Goal: Navigation & Orientation: Understand site structure

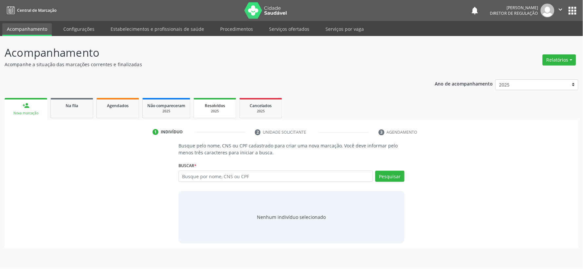
click at [215, 110] on div "2025" at bounding box center [215, 111] width 33 height 5
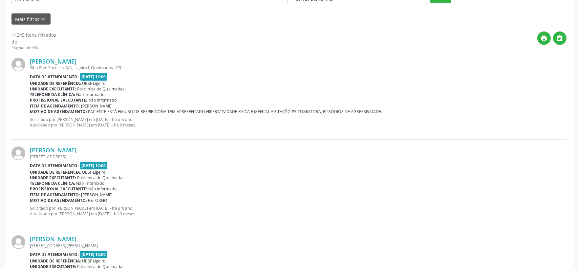
scroll to position [73, 0]
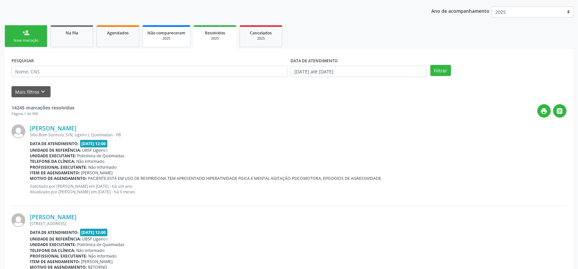
click at [164, 38] on div "2025" at bounding box center [166, 38] width 38 height 5
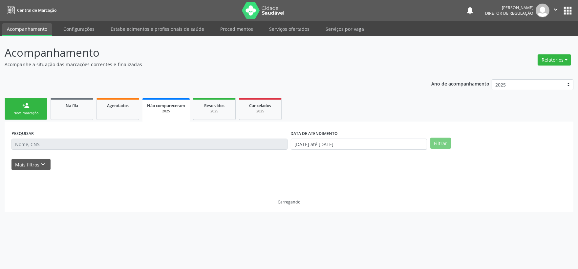
scroll to position [0, 0]
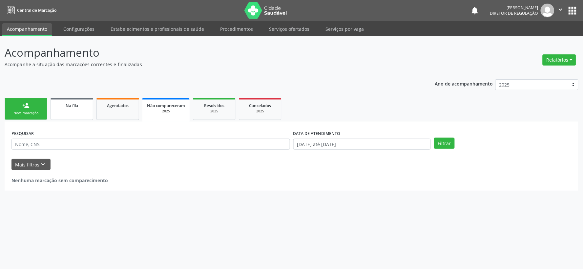
click at [75, 108] on div "Na fila" at bounding box center [71, 105] width 33 height 7
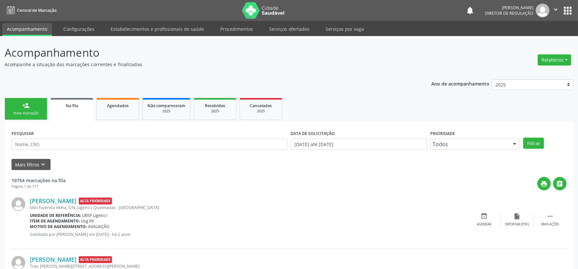
scroll to position [182, 0]
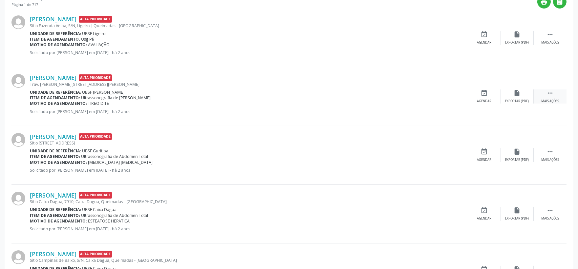
click at [551, 93] on icon "" at bounding box center [549, 93] width 7 height 7
click at [520, 103] on div "Editar" at bounding box center [517, 101] width 11 height 5
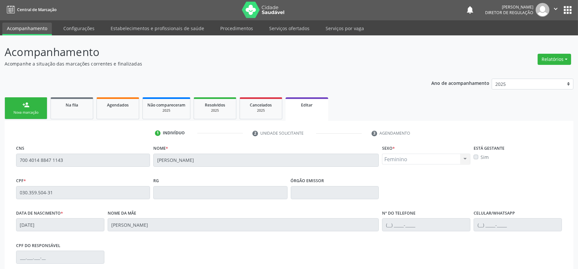
scroll to position [0, 0]
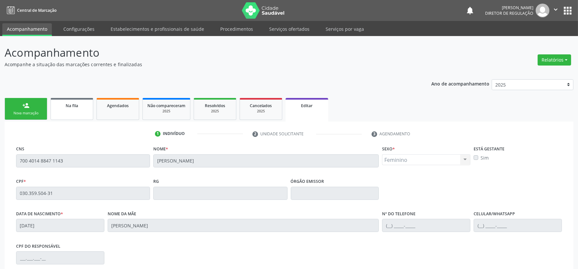
click at [69, 107] on span "Na fila" at bounding box center [72, 106] width 12 height 6
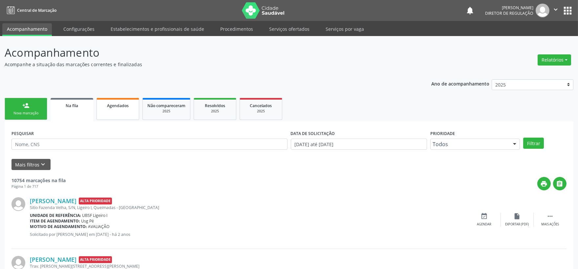
click at [117, 106] on span "Agendados" at bounding box center [118, 106] width 22 height 6
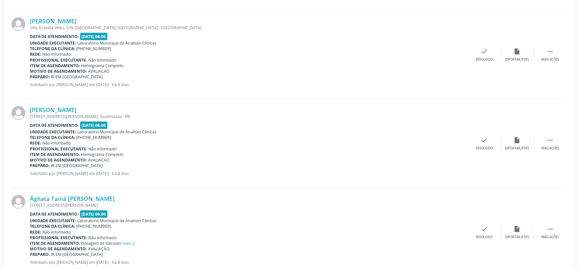
scroll to position [1291, 0]
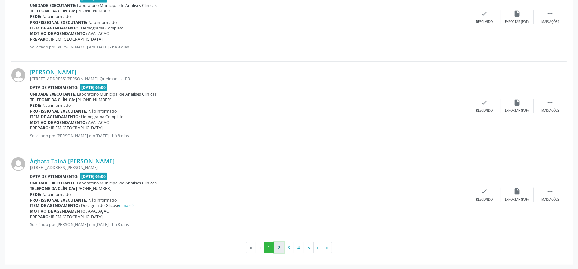
click at [279, 251] on button "2" at bounding box center [279, 247] width 10 height 11
click at [291, 249] on button "3" at bounding box center [289, 247] width 10 height 11
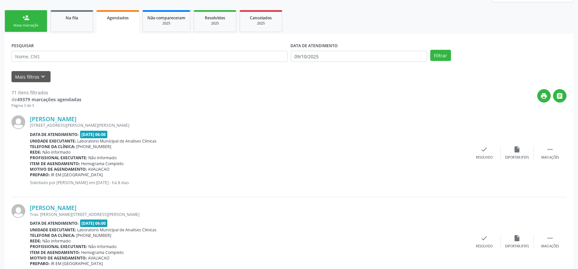
scroll to position [0, 0]
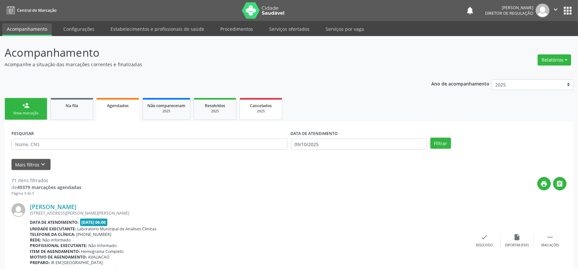
click at [264, 110] on div "2025" at bounding box center [260, 111] width 33 height 5
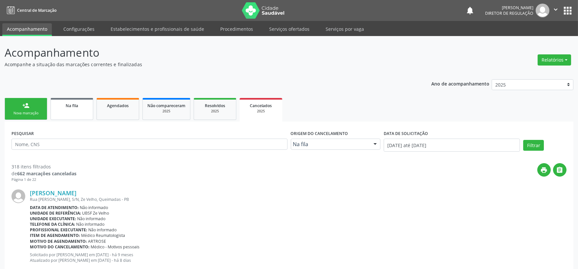
click at [66, 106] on span "Na fila" at bounding box center [72, 106] width 12 height 6
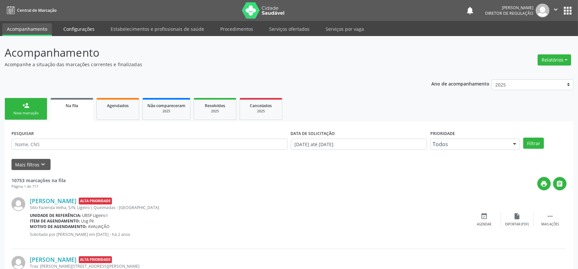
click at [76, 28] on link "Configurações" at bounding box center [79, 28] width 40 height 11
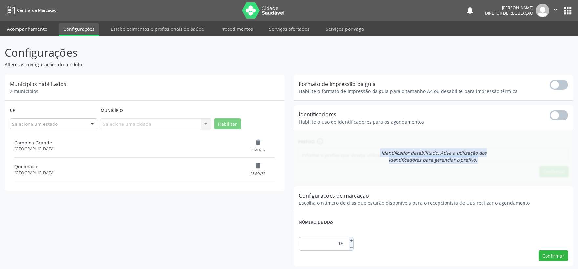
click at [24, 32] on link "Acompanhamento" at bounding box center [27, 28] width 50 height 11
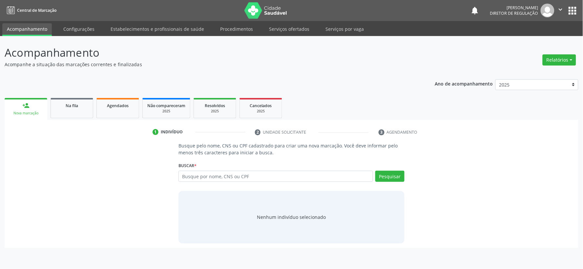
click at [562, 9] on icon "" at bounding box center [560, 9] width 7 height 7
click at [559, 9] on icon "" at bounding box center [560, 9] width 7 height 7
click at [74, 28] on link "Configurações" at bounding box center [79, 28] width 40 height 11
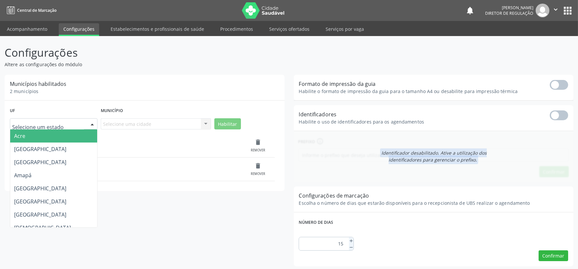
click at [93, 124] on div at bounding box center [92, 124] width 10 height 11
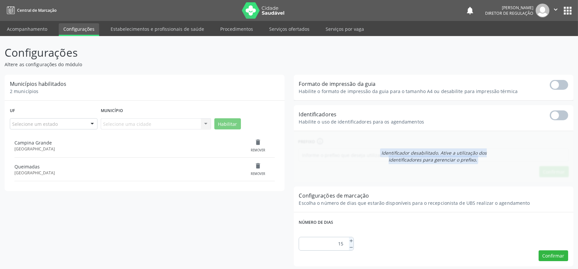
click at [204, 125] on div "Selecione uma cidade Nenhum resultado encontrado para: " " Não há nenhuma opção…" at bounding box center [156, 123] width 110 height 11
click at [206, 125] on div "Selecione uma cidade Nenhum resultado encontrado para: " " Não há nenhuma opção…" at bounding box center [156, 123] width 110 height 11
click at [91, 125] on div at bounding box center [92, 124] width 10 height 11
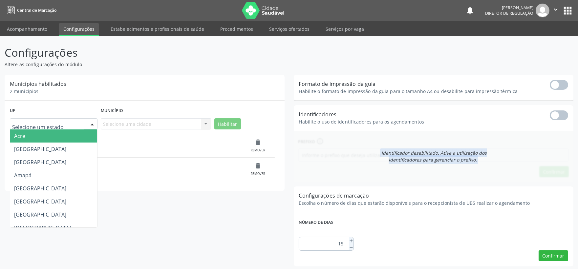
click at [91, 125] on div at bounding box center [92, 124] width 10 height 11
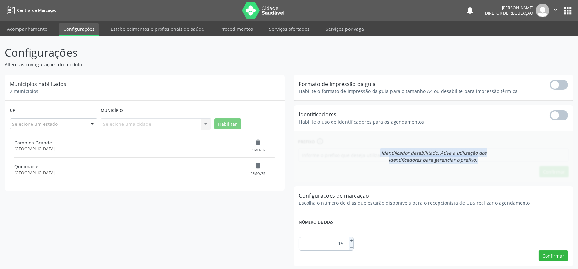
click at [205, 124] on div "Selecione uma cidade Nenhum resultado encontrado para: " " Não há nenhuma opção…" at bounding box center [156, 123] width 110 height 11
click at [136, 28] on link "Estabelecimentos e profissionais de saúde" at bounding box center [157, 28] width 103 height 11
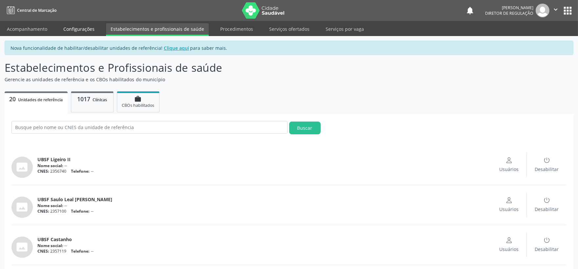
click at [83, 30] on link "Configurações" at bounding box center [79, 28] width 40 height 11
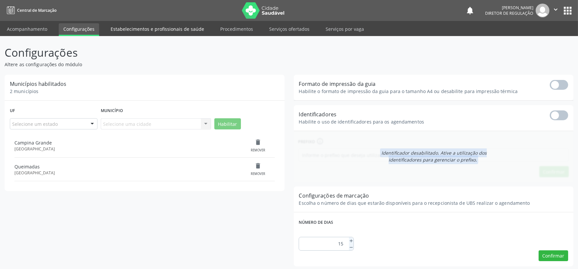
click at [175, 31] on link "Estabelecimentos e profissionais de saúde" at bounding box center [157, 28] width 103 height 11
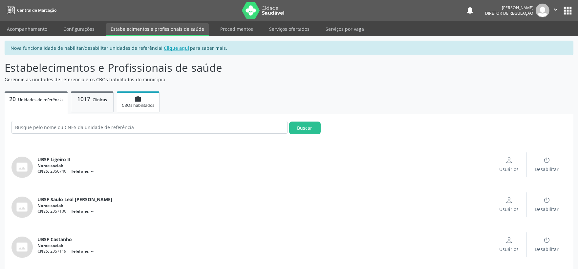
click at [136, 107] on span "CBOs habilitados" at bounding box center [138, 106] width 32 height 6
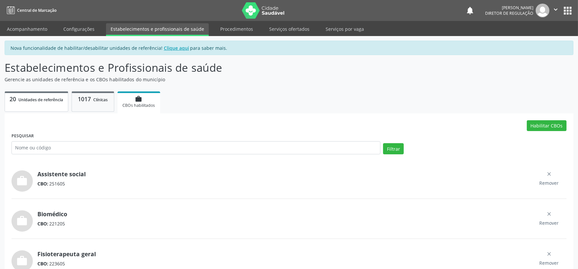
click at [47, 99] on span "Unidades de referência" at bounding box center [41, 100] width 45 height 6
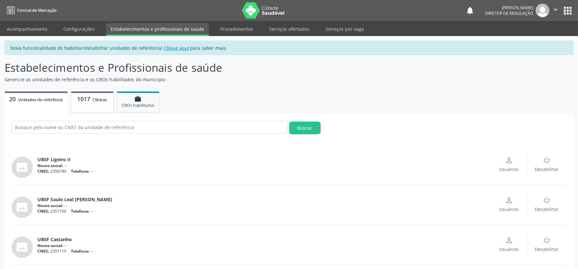
click at [93, 102] on p "1017 Clínicas" at bounding box center [92, 99] width 33 height 8
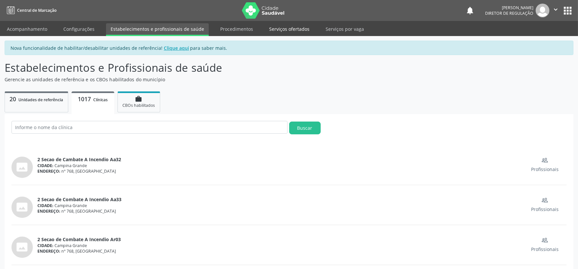
click at [292, 28] on link "Serviços ofertados" at bounding box center [289, 28] width 50 height 11
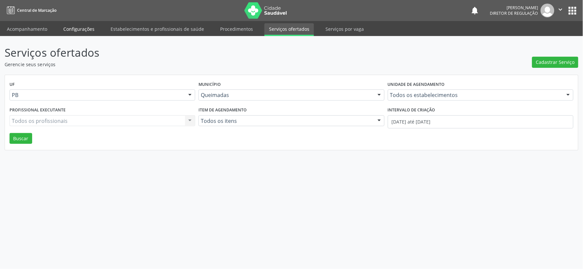
click at [80, 27] on link "Configurações" at bounding box center [79, 28] width 40 height 11
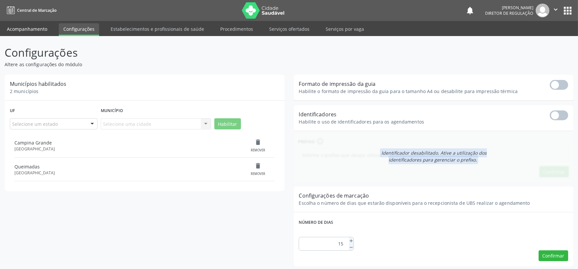
click at [28, 25] on link "Acompanhamento" at bounding box center [27, 28] width 50 height 11
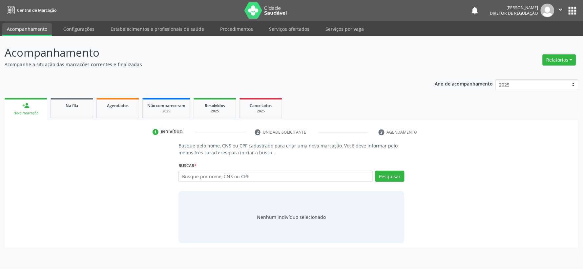
click at [75, 26] on link "Configurações" at bounding box center [79, 28] width 40 height 11
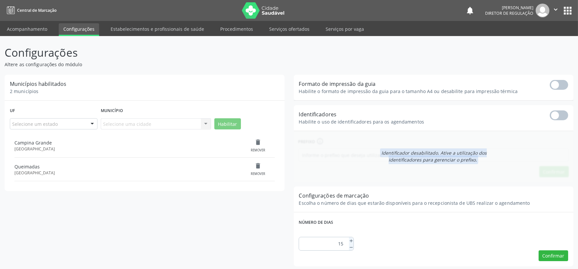
click at [91, 123] on div at bounding box center [92, 124] width 10 height 11
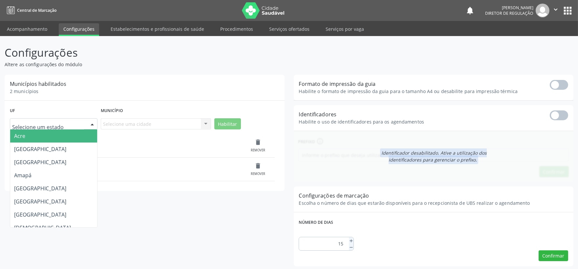
click at [91, 123] on div at bounding box center [92, 124] width 10 height 11
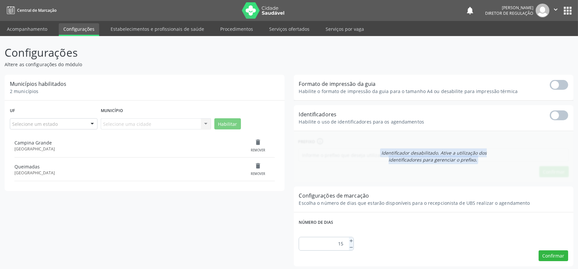
click at [208, 123] on div "Selecione uma cidade Nenhum resultado encontrado para: " " Não há nenhuma opção…" at bounding box center [156, 123] width 110 height 11
click at [135, 28] on link "Estabelecimentos e profissionais de saúde" at bounding box center [157, 28] width 103 height 11
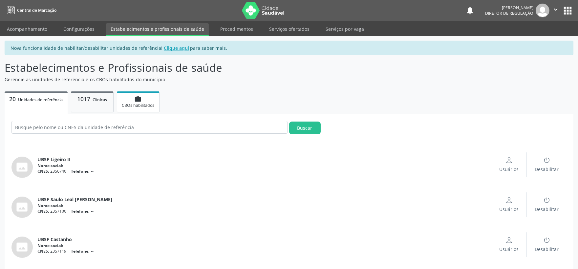
click at [138, 109] on link "work CBOs habilitados" at bounding box center [138, 102] width 43 height 21
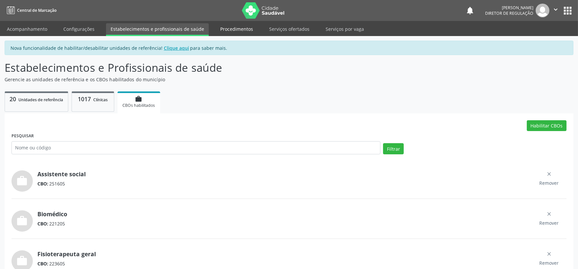
click at [232, 28] on link "Procedimentos" at bounding box center [237, 28] width 42 height 11
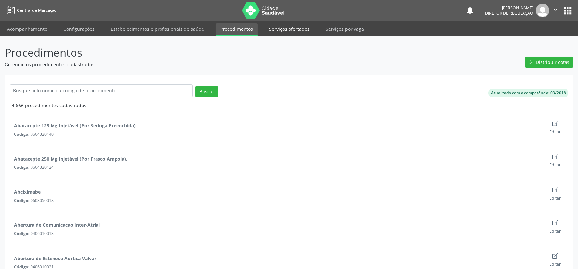
click at [275, 28] on link "Serviços ofertados" at bounding box center [289, 28] width 50 height 11
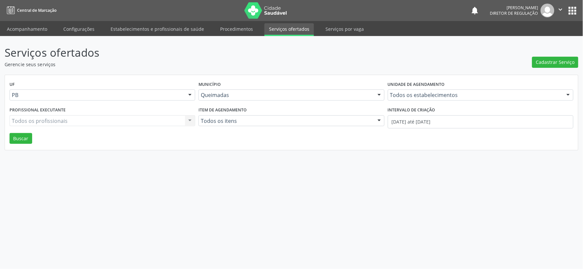
click at [562, 8] on icon "" at bounding box center [560, 9] width 7 height 7
click at [531, 40] on link "Sair" at bounding box center [543, 39] width 45 height 9
